Goal: Transaction & Acquisition: Purchase product/service

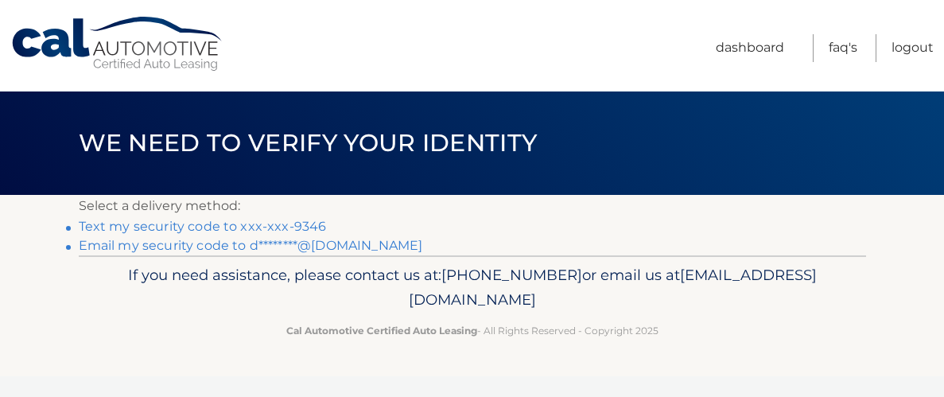
click at [163, 224] on link "Text my security code to xxx-xxx-9346" at bounding box center [203, 226] width 248 height 15
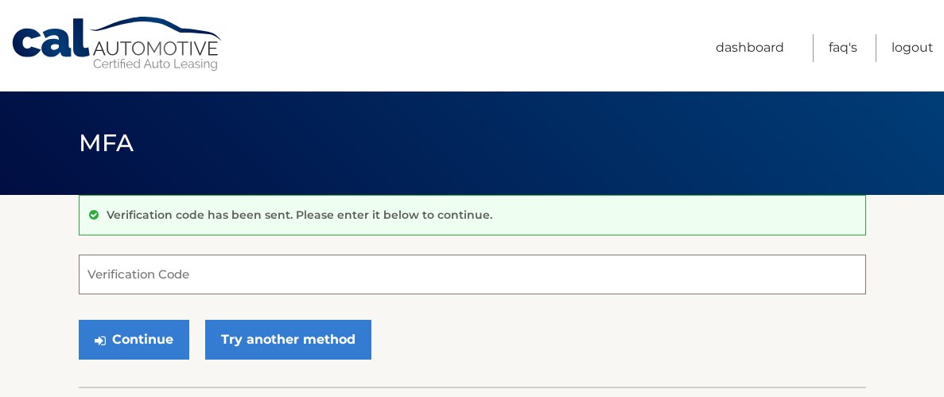
click at [164, 266] on input "Verification Code" at bounding box center [473, 275] width 788 height 40
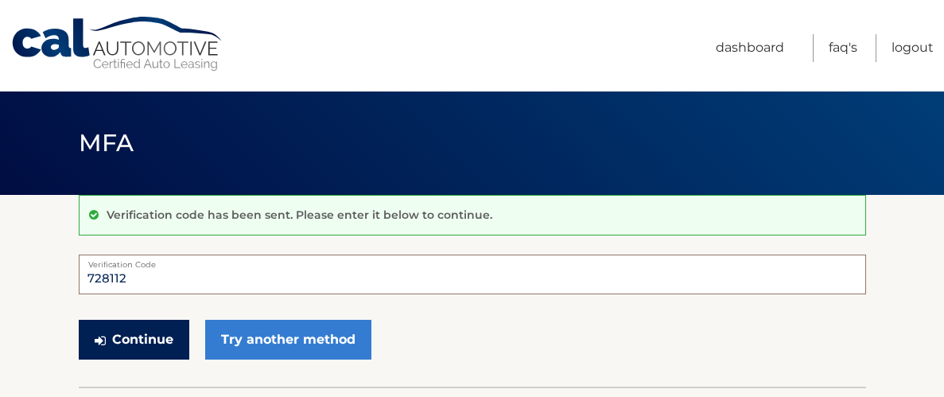
type input "728112"
click at [149, 332] on button "Continue" at bounding box center [134, 340] width 111 height 40
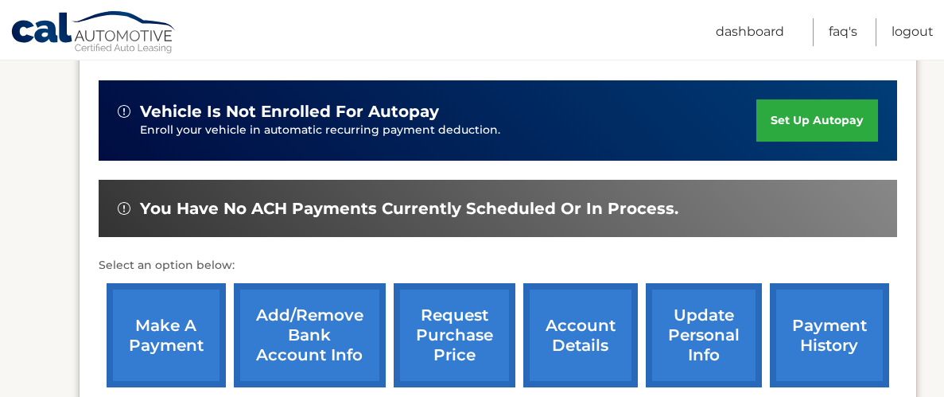
scroll to position [392, 0]
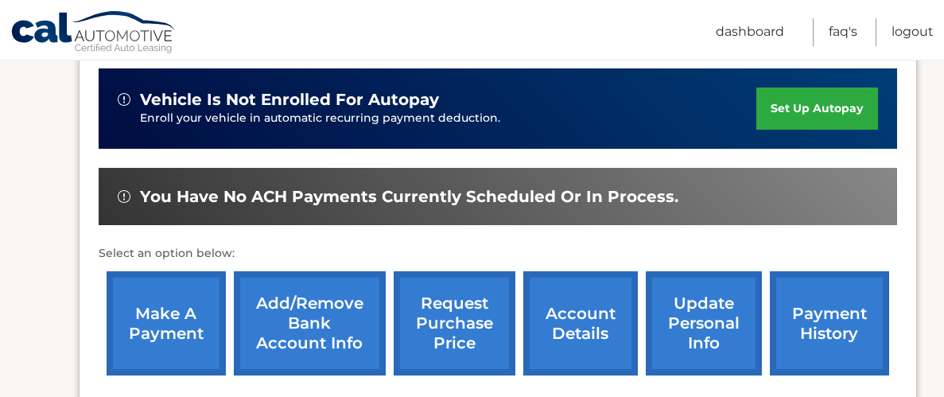
click at [173, 318] on link "make a payment" at bounding box center [166, 323] width 119 height 104
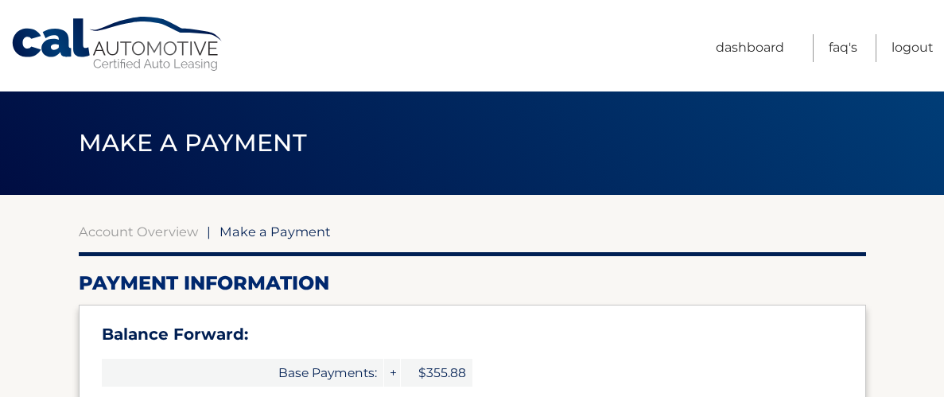
select select "OTZjNDIzMjctYmQzNC00ZjU3LTlmYmYtYjc2YWFmZGRhY2Rl"
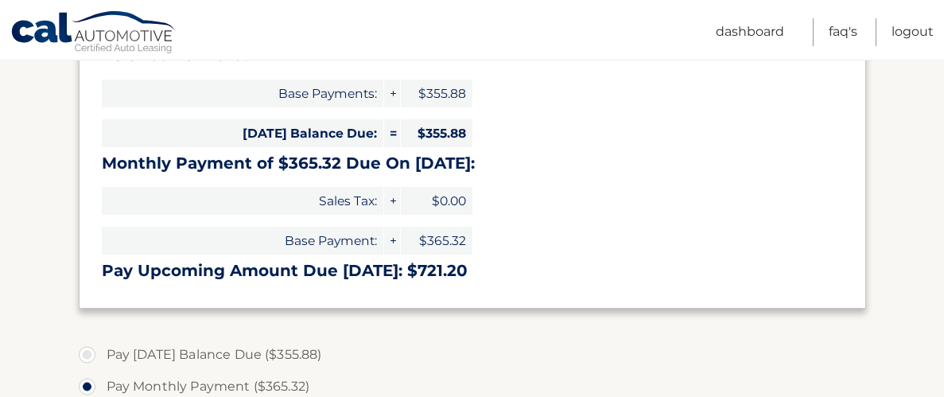
scroll to position [410, 0]
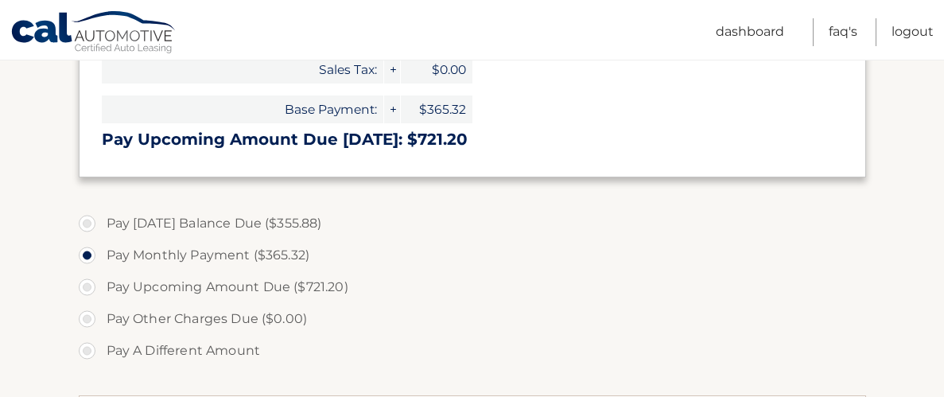
click at [87, 350] on label "Pay A Different Amount" at bounding box center [473, 351] width 788 height 32
click at [87, 350] on input "Pay A Different Amount" at bounding box center [93, 347] width 16 height 25
radio input "true"
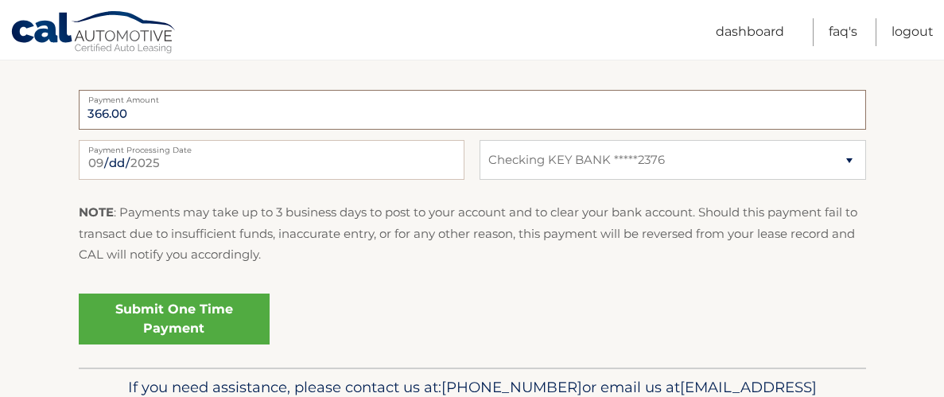
scroll to position [728, 0]
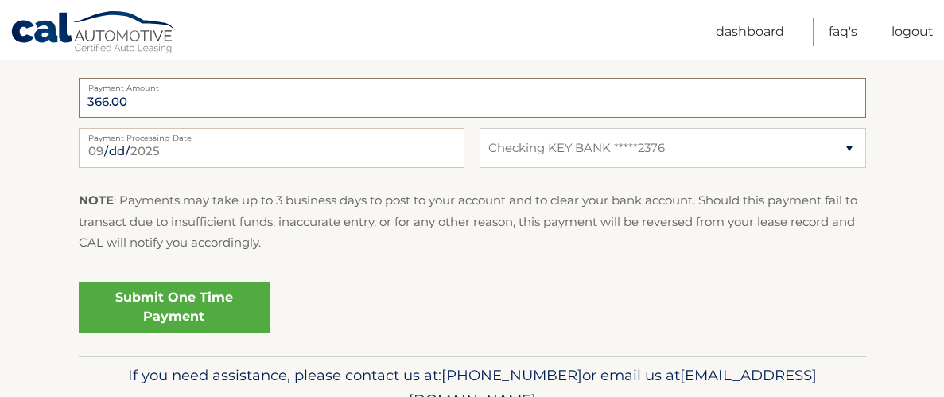
type input "366.00"
click at [162, 301] on link "Submit One Time Payment" at bounding box center [174, 307] width 191 height 51
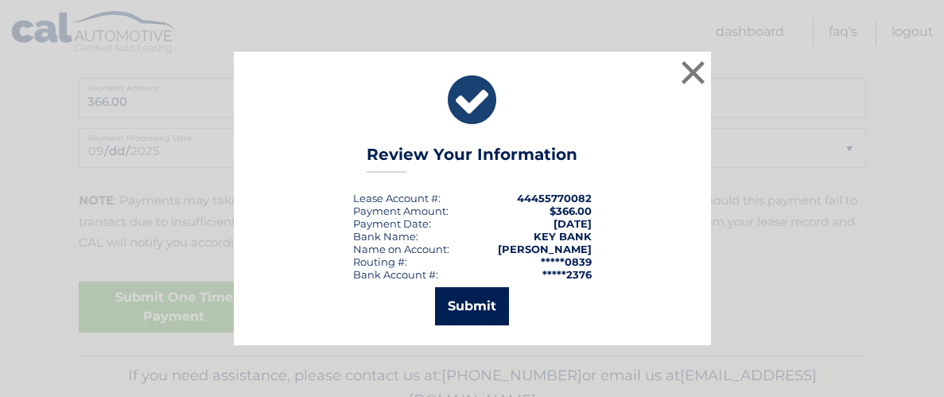
click at [473, 303] on button "Submit" at bounding box center [472, 306] width 74 height 38
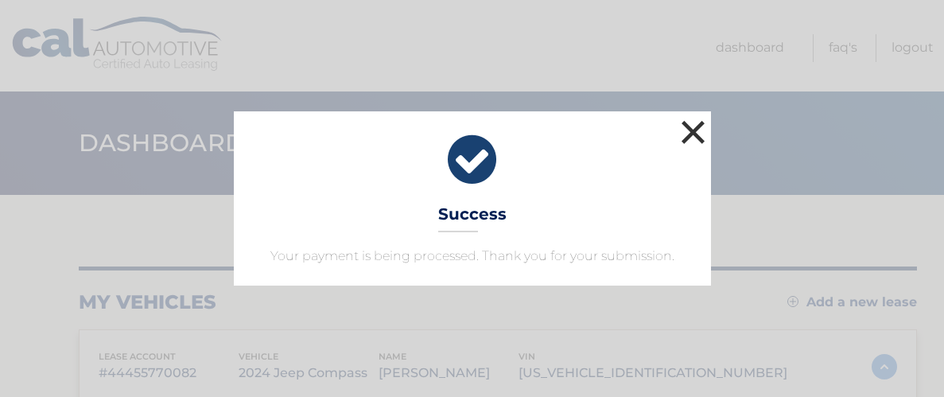
click at [695, 129] on button "×" at bounding box center [694, 132] width 32 height 32
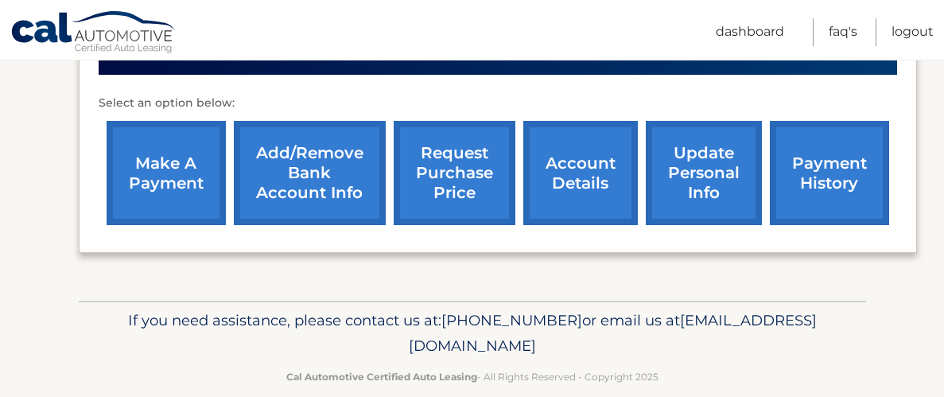
scroll to position [595, 0]
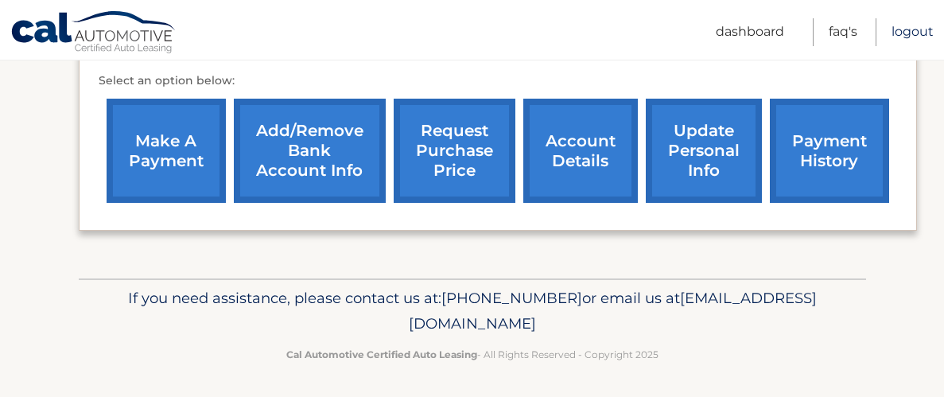
click at [917, 32] on link "Logout" at bounding box center [913, 32] width 42 height 28
